Goal: Task Accomplishment & Management: Manage account settings

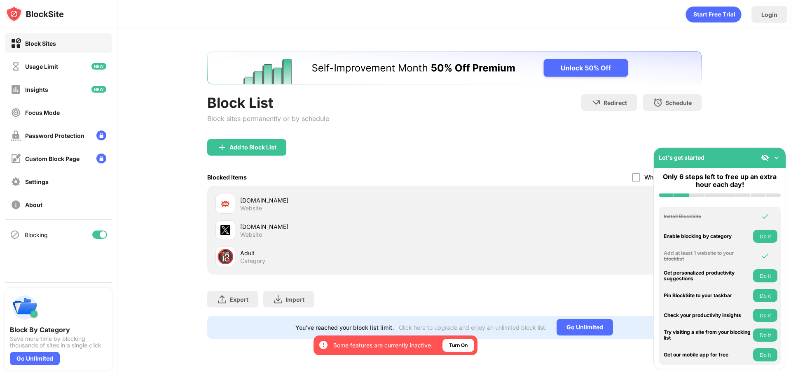
click at [293, 237] on div "[DOMAIN_NAME] Website" at bounding box center [347, 231] width 214 height 16
click at [239, 229] on div "[DOMAIN_NAME] Website" at bounding box center [335, 230] width 239 height 20
click at [777, 157] on img at bounding box center [777, 158] width 8 height 8
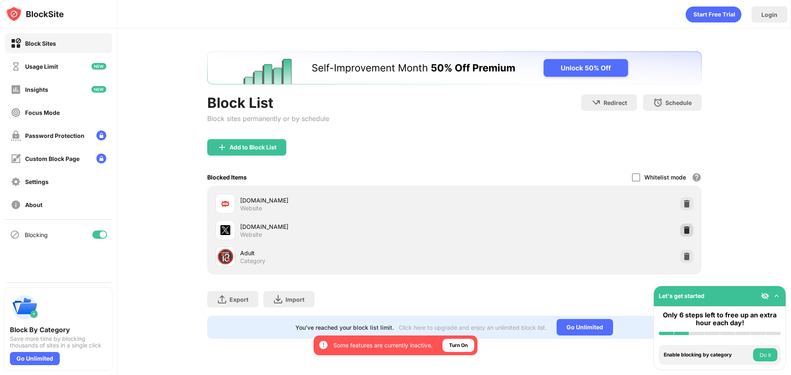
click at [688, 229] on img at bounding box center [687, 230] width 8 height 8
